Goal: Check status: Check status

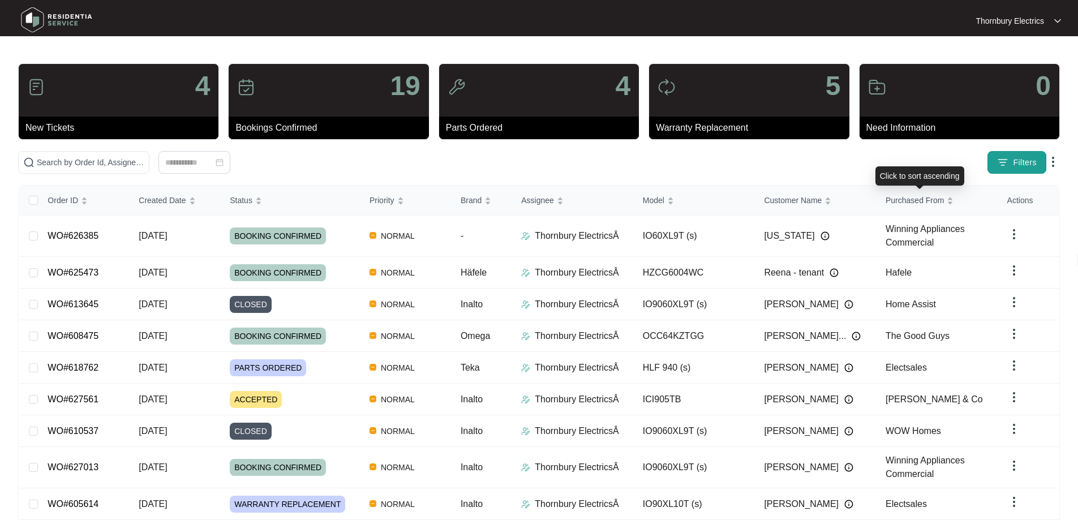
click at [1019, 155] on button "Filters" at bounding box center [1017, 162] width 59 height 23
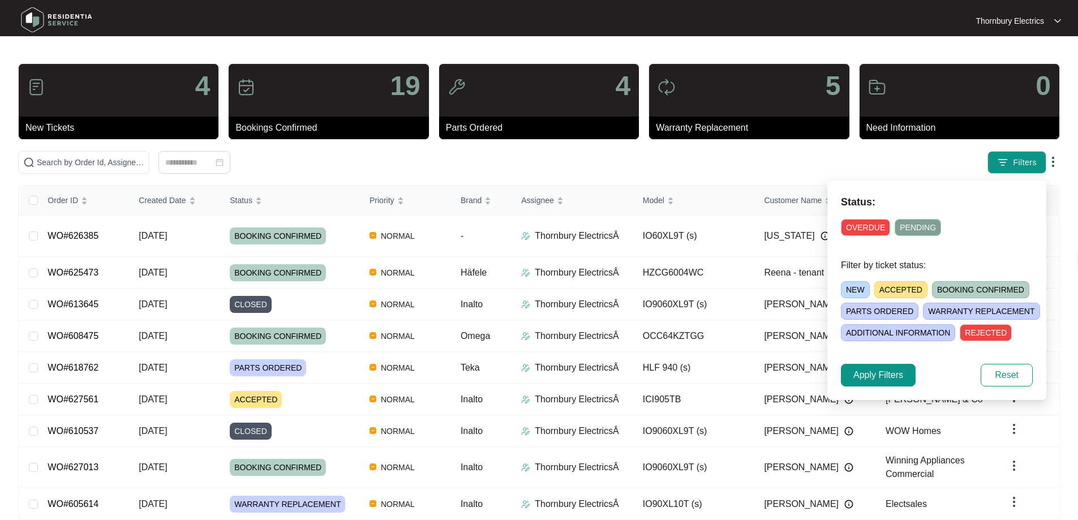
click at [895, 288] on span "ACCEPTED" at bounding box center [900, 289] width 53 height 17
click at [904, 373] on button "Apply Filters" at bounding box center [878, 375] width 75 height 23
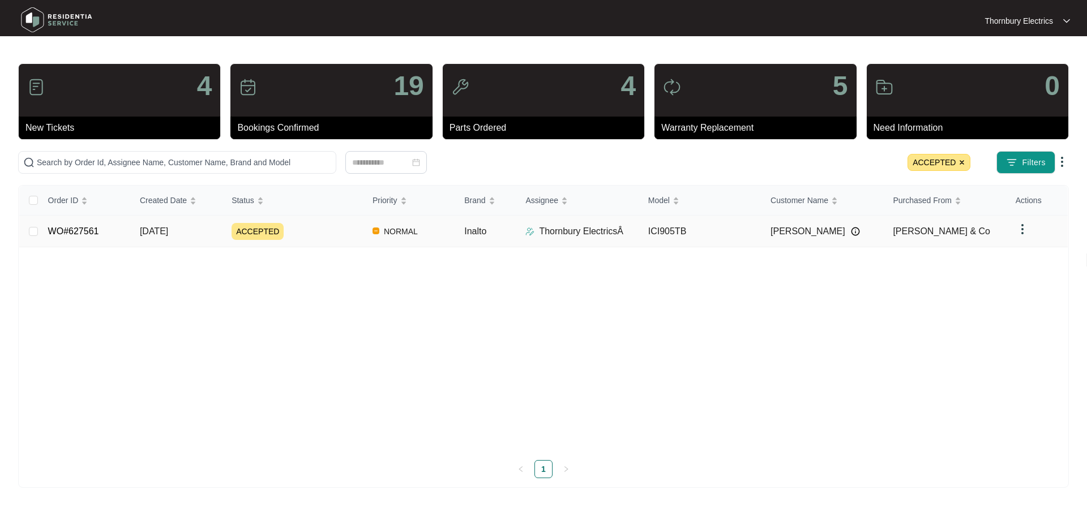
click at [254, 235] on span "ACCEPTED" at bounding box center [257, 231] width 52 height 17
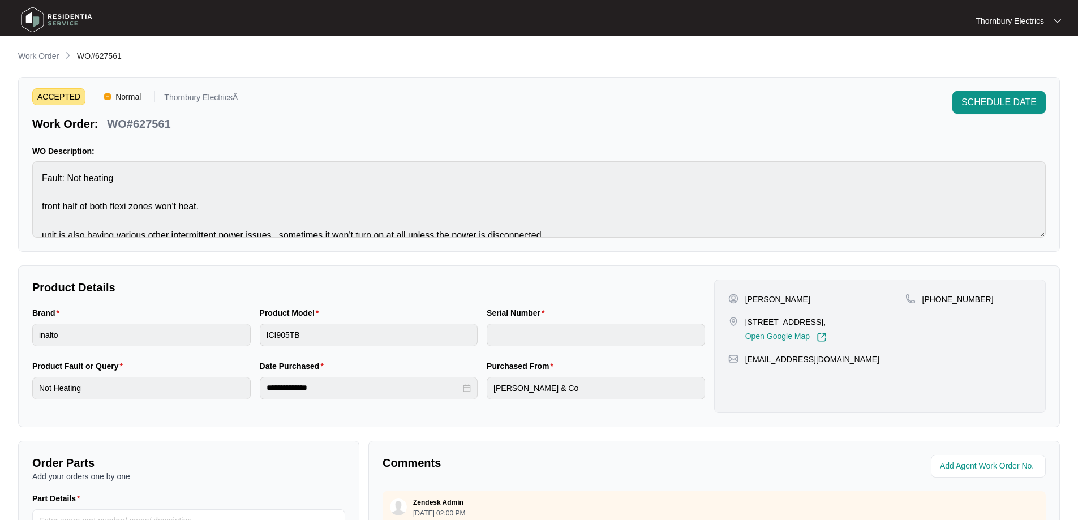
click at [155, 119] on p "WO#627561" at bounding box center [138, 124] width 63 height 16
copy p "627561"
drag, startPoint x: 749, startPoint y: 321, endPoint x: 848, endPoint y: 312, distance: 100.0
click at [848, 312] on div "[PERSON_NAME] [STREET_ADDRESS], Open Google Map" at bounding box center [816, 318] width 177 height 49
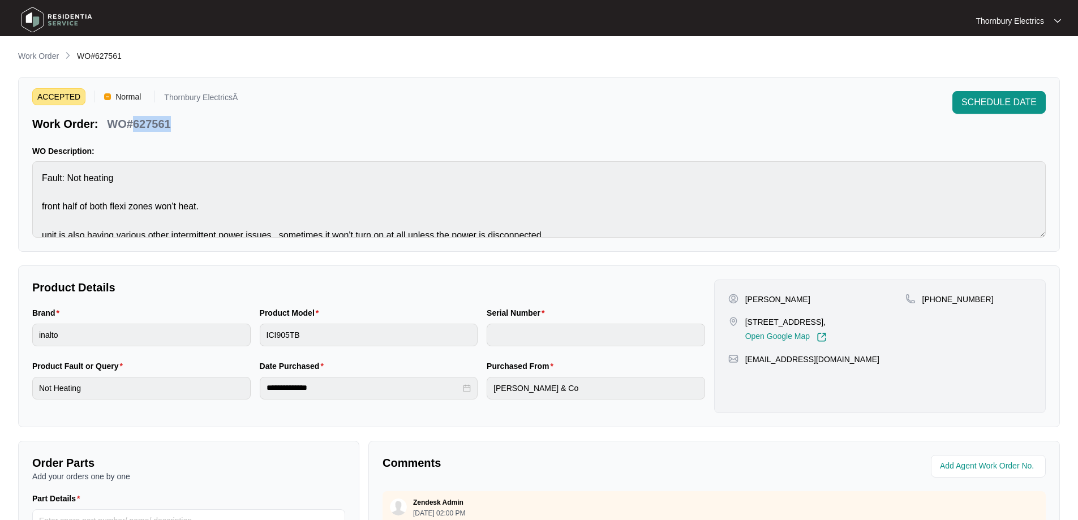
drag, startPoint x: 745, startPoint y: 321, endPoint x: 1081, endPoint y: 272, distance: 339.2
click at [809, 323] on p "[STREET_ADDRESS]," at bounding box center [786, 321] width 82 height 11
copy p "[STREET_ADDRESS]"
click at [140, 123] on p "WO#627561" at bounding box center [138, 124] width 63 height 16
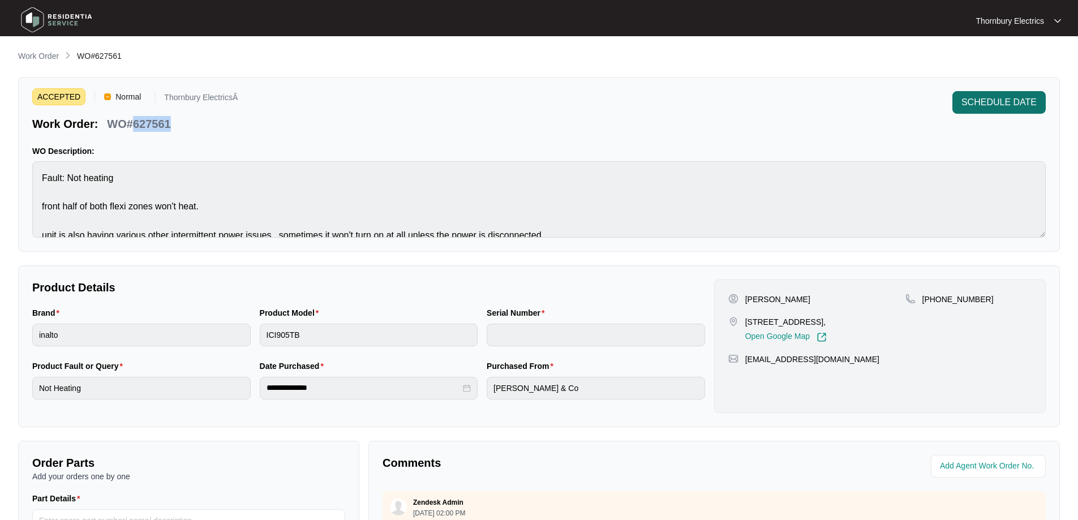
copy p "627561"
